Goal: Book appointment/travel/reservation

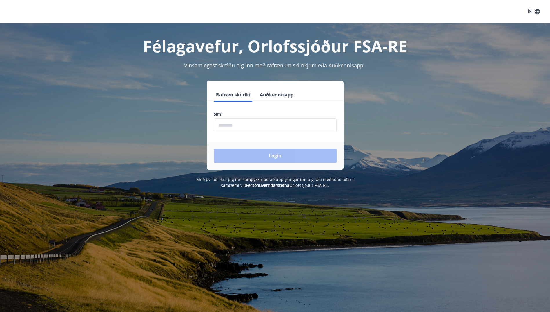
click at [255, 128] on input "phone" at bounding box center [275, 125] width 123 height 14
type input "********"
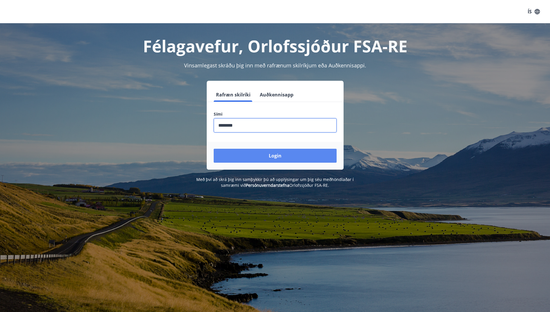
click at [262, 158] on button "Login" at bounding box center [275, 156] width 123 height 14
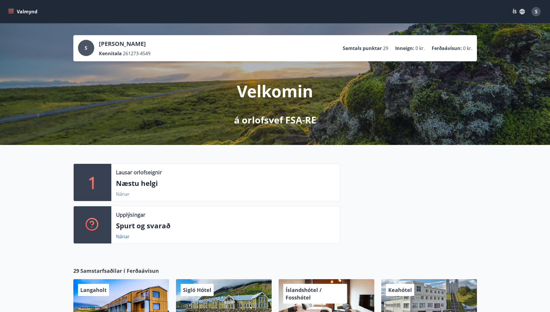
click at [123, 194] on link "Nánar" at bounding box center [123, 194] width 14 height 6
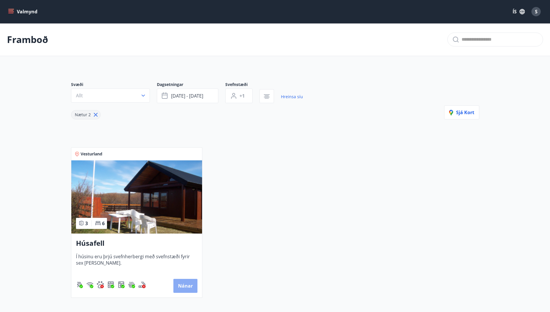
click at [187, 286] on button "Nánar" at bounding box center [185, 286] width 24 height 14
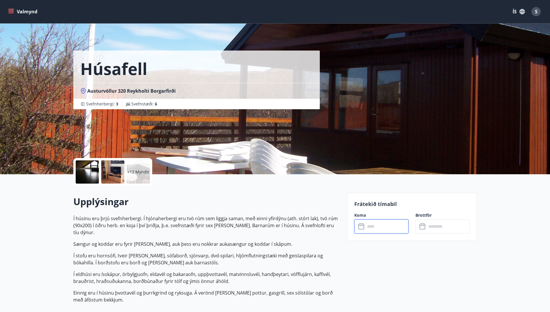
click at [385, 229] on input "text" at bounding box center [387, 226] width 43 height 14
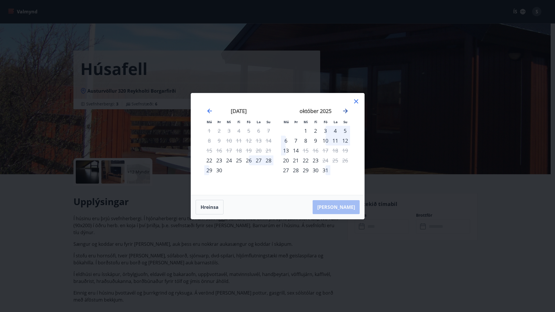
click at [345, 111] on icon "Move forward to switch to the next month." at bounding box center [345, 110] width 7 height 7
click at [355, 102] on icon at bounding box center [356, 101] width 4 height 4
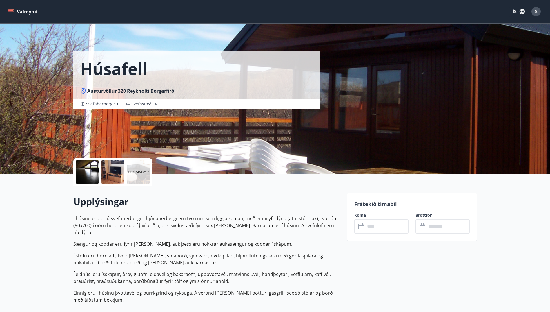
click at [13, 10] on icon "menu" at bounding box center [11, 12] width 6 height 6
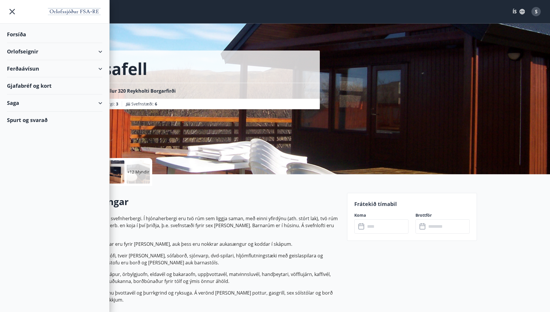
click at [32, 50] on div "Orlofseignir" at bounding box center [54, 51] width 95 height 17
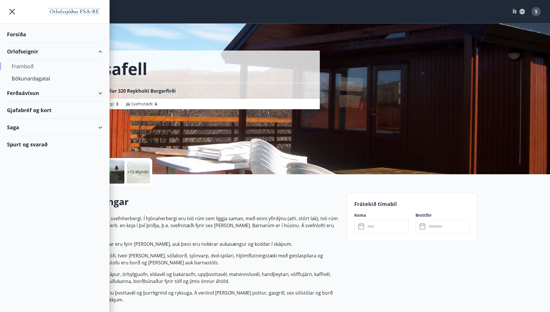
click at [33, 64] on div "Framboð" at bounding box center [55, 66] width 86 height 12
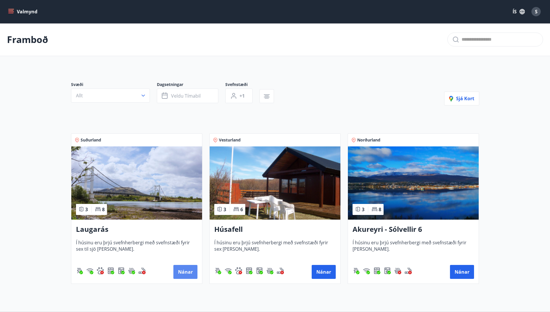
click at [182, 275] on button "Nánar" at bounding box center [185, 272] width 24 height 14
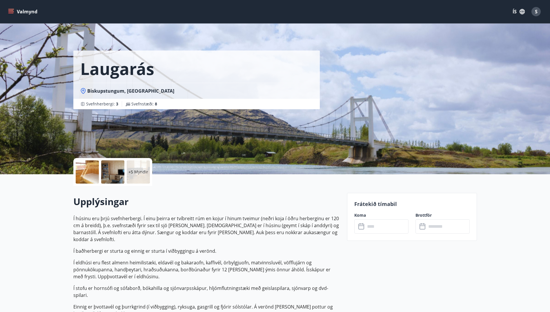
click at [371, 227] on input "text" at bounding box center [387, 226] width 43 height 14
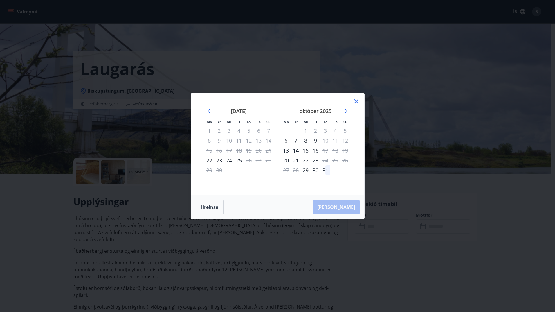
click at [349, 113] on div "október 2025" at bounding box center [315, 113] width 69 height 26
click at [343, 109] on icon "Move forward to switch to the next month." at bounding box center [345, 110] width 7 height 7
click at [346, 110] on icon "Move forward to switch to the next month." at bounding box center [345, 111] width 5 height 5
click at [277, 238] on div "Má Þr Mi Fi Fö La Su Má Þr Mi Fi Fö La Su [DATE] 1 2 3 4 5 6 7 8 9 10 11 12 13 …" at bounding box center [277, 156] width 555 height 312
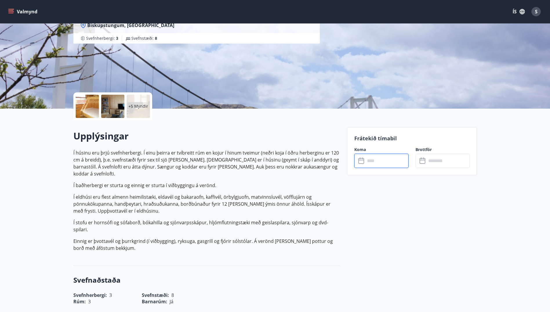
scroll to position [58, 0]
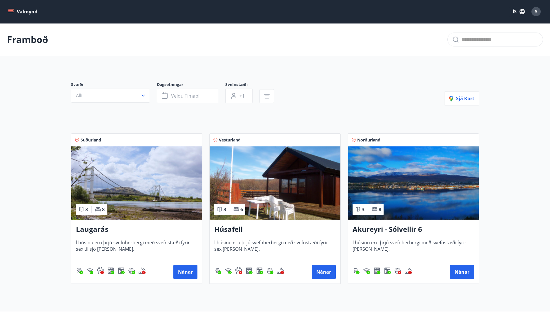
click at [402, 230] on h3 "Akureyri - Sólvellir 6" at bounding box center [414, 229] width 122 height 10
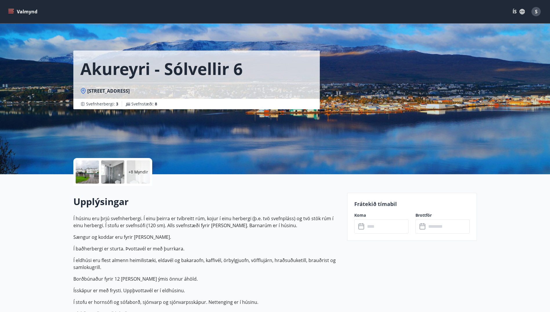
click at [368, 231] on input "text" at bounding box center [387, 226] width 43 height 14
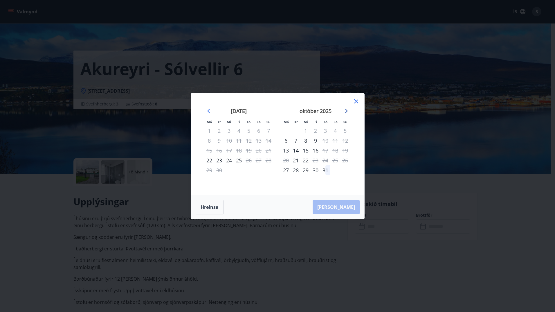
click at [347, 109] on icon "Move forward to switch to the next month." at bounding box center [345, 110] width 7 height 7
click at [209, 112] on icon "Move backward to switch to the previous month." at bounding box center [209, 111] width 5 height 5
click at [348, 108] on icon "Move forward to switch to the next month." at bounding box center [345, 110] width 7 height 7
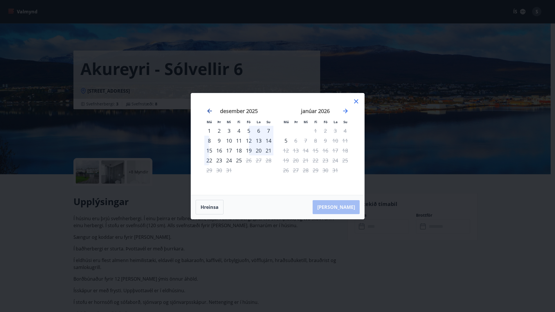
click at [210, 110] on icon "Move backward to switch to the previous month." at bounding box center [209, 110] width 7 height 7
click at [356, 100] on icon at bounding box center [356, 101] width 7 height 7
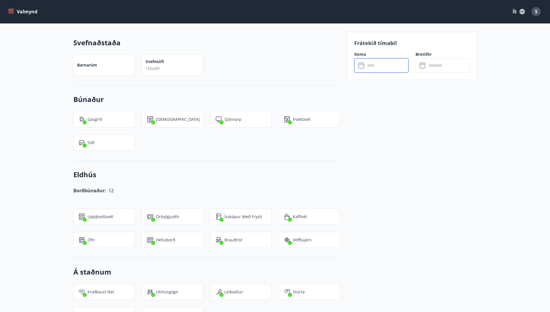
scroll to position [377, 0]
